Goal: Use online tool/utility: Utilize a website feature to perform a specific function

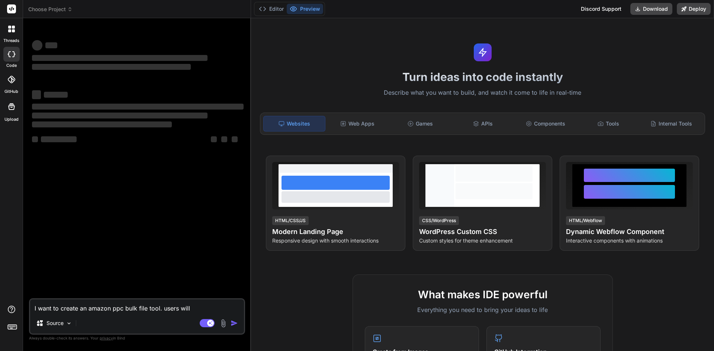
type textarea "x"
click at [113, 308] on textarea "I want to create an amazon ppc bulk file tool. users will" at bounding box center [137, 306] width 214 height 13
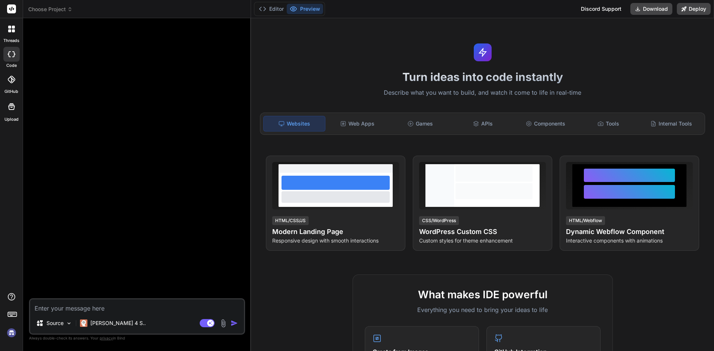
type textarea "x"
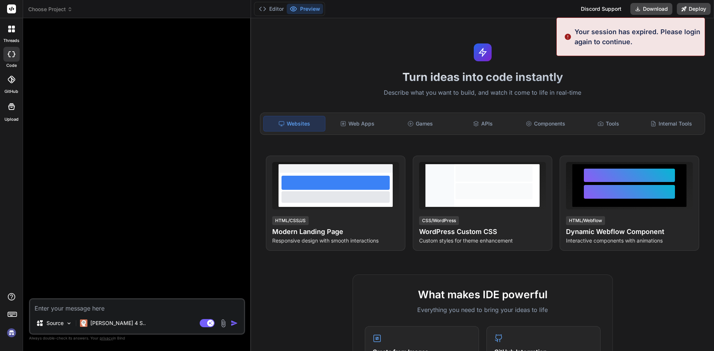
click at [11, 334] on img at bounding box center [11, 333] width 13 height 13
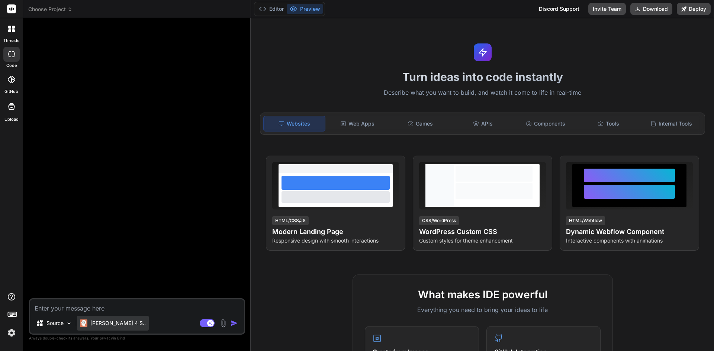
click at [96, 323] on p "[PERSON_NAME] 4 S.." at bounding box center [117, 323] width 55 height 7
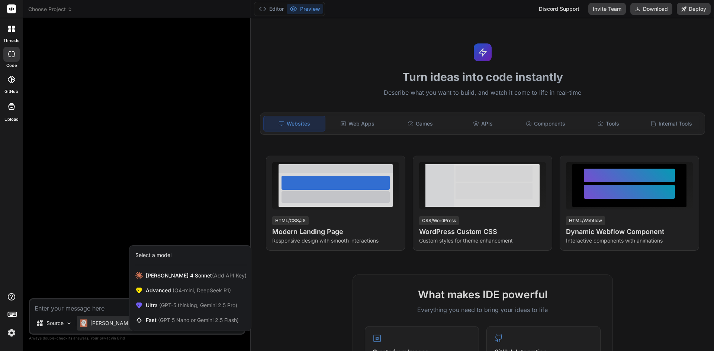
click at [78, 286] on div at bounding box center [357, 175] width 714 height 351
type textarea "x"
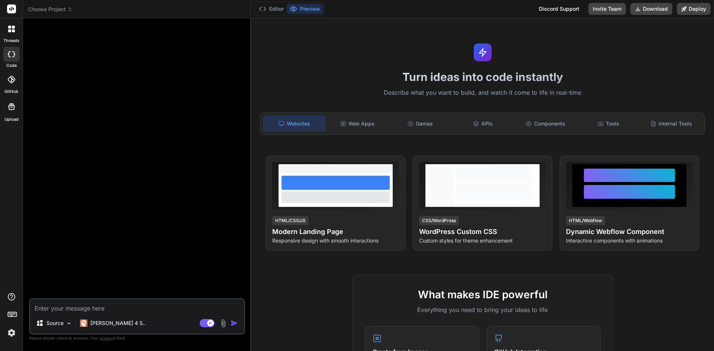
click at [13, 83] on div at bounding box center [11, 79] width 16 height 16
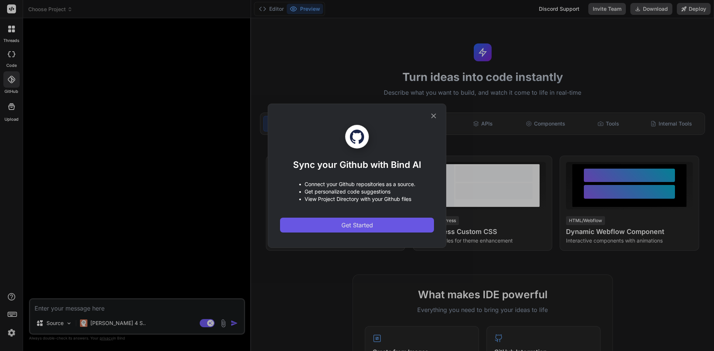
click at [358, 229] on span "Get Started" at bounding box center [357, 225] width 32 height 9
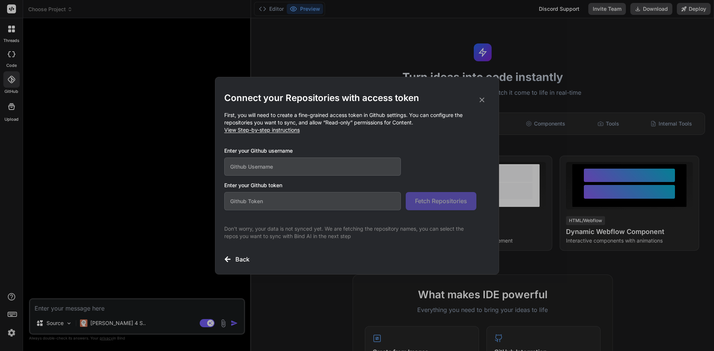
click at [325, 117] on p "First, you will need to create a fine-grained access token in Github settings. …" at bounding box center [357, 123] width 266 height 22
click at [311, 164] on input "text" at bounding box center [312, 167] width 177 height 18
click at [296, 192] on div "Enter your Github token Fetch Repositories" at bounding box center [357, 196] width 266 height 29
click at [293, 164] on input "text" at bounding box center [312, 167] width 177 height 18
type input "rhommelyap21"
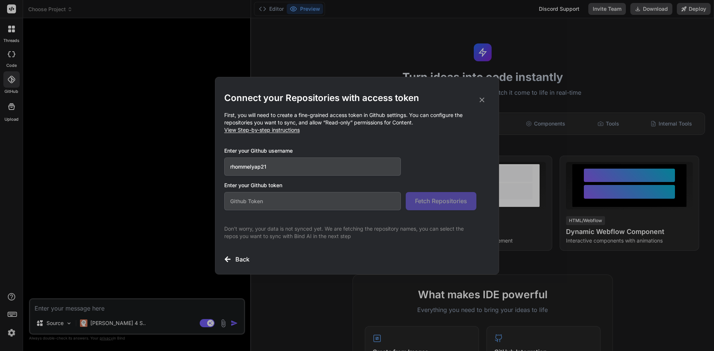
paste input "github_pat_11ASVBMYY0rvvnKPgf6Wd3_x6vkm2PftzxleKNcLL6g27fjkB251Nb9qWZZ6wTPaiQHS…"
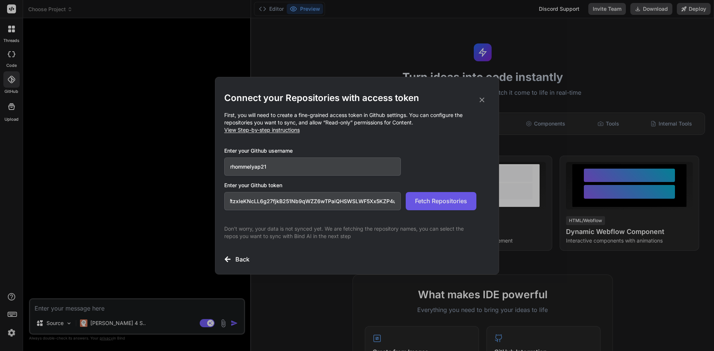
type input "github_pat_11ASVBMYY0rvvnKPgf6Wd3_x6vkm2PftzxleKNcLL6g27fjkB251Nb9qWZZ6wTPaiQHS…"
click at [418, 201] on span "Fetch Repositories" at bounding box center [441, 201] width 52 height 9
click at [481, 100] on icon at bounding box center [482, 99] width 5 height 5
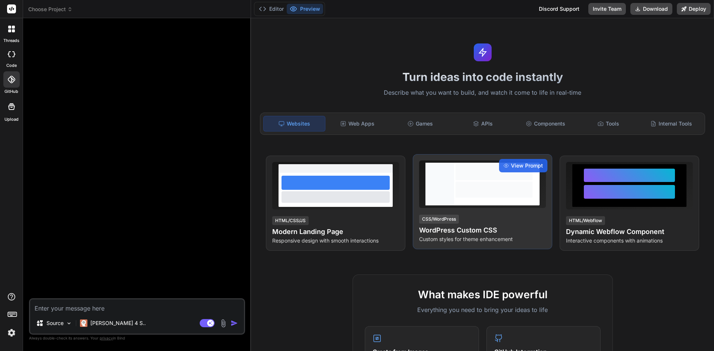
scroll to position [37, 0]
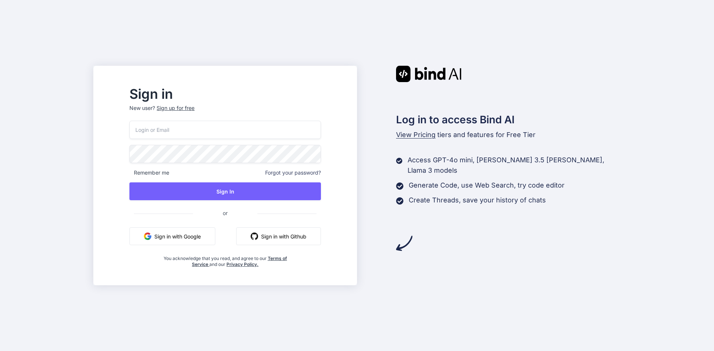
click at [187, 237] on button "Sign in with Google" at bounding box center [172, 237] width 86 height 18
